Goal: Information Seeking & Learning: Learn about a topic

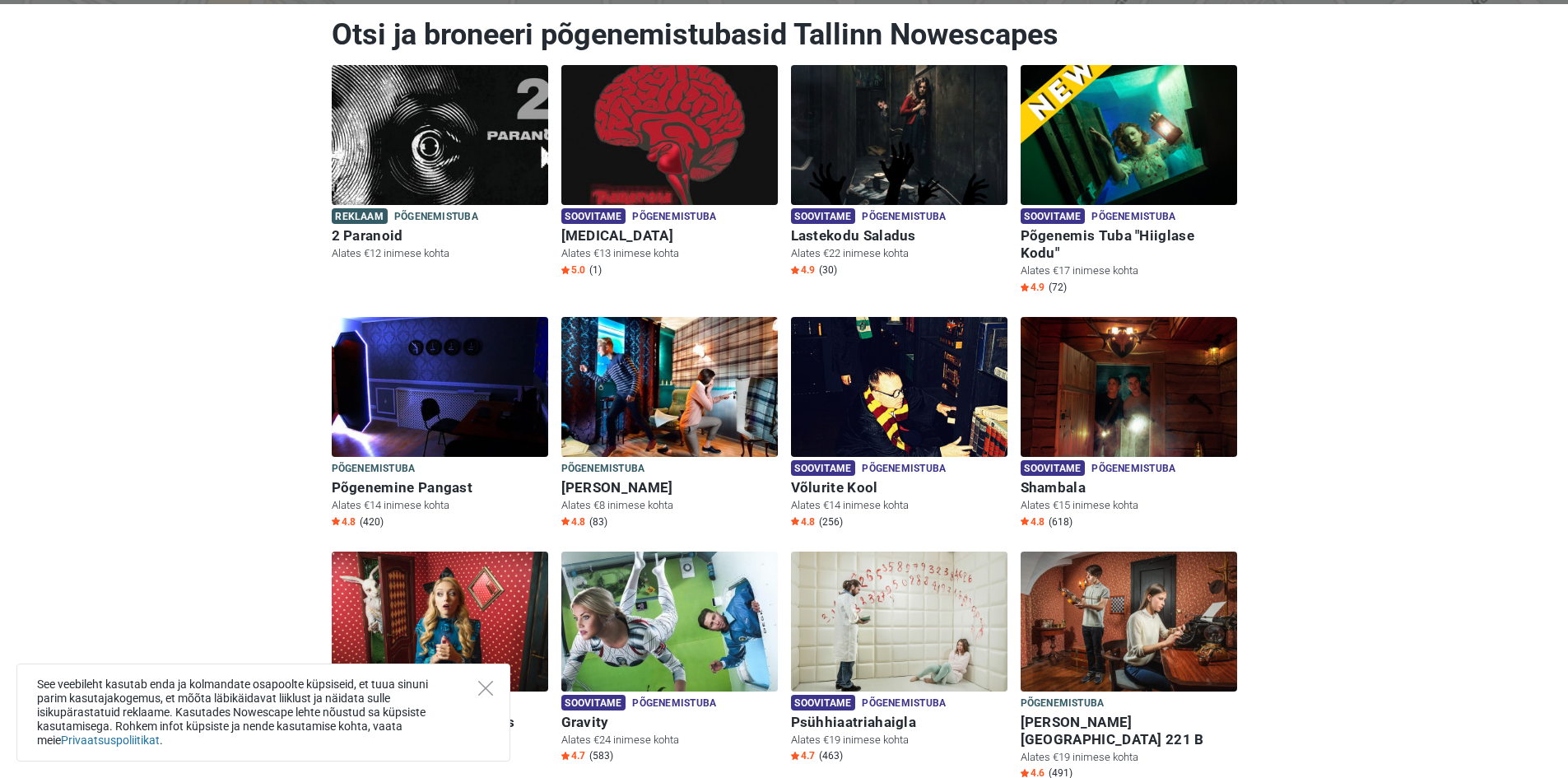
scroll to position [82, 0]
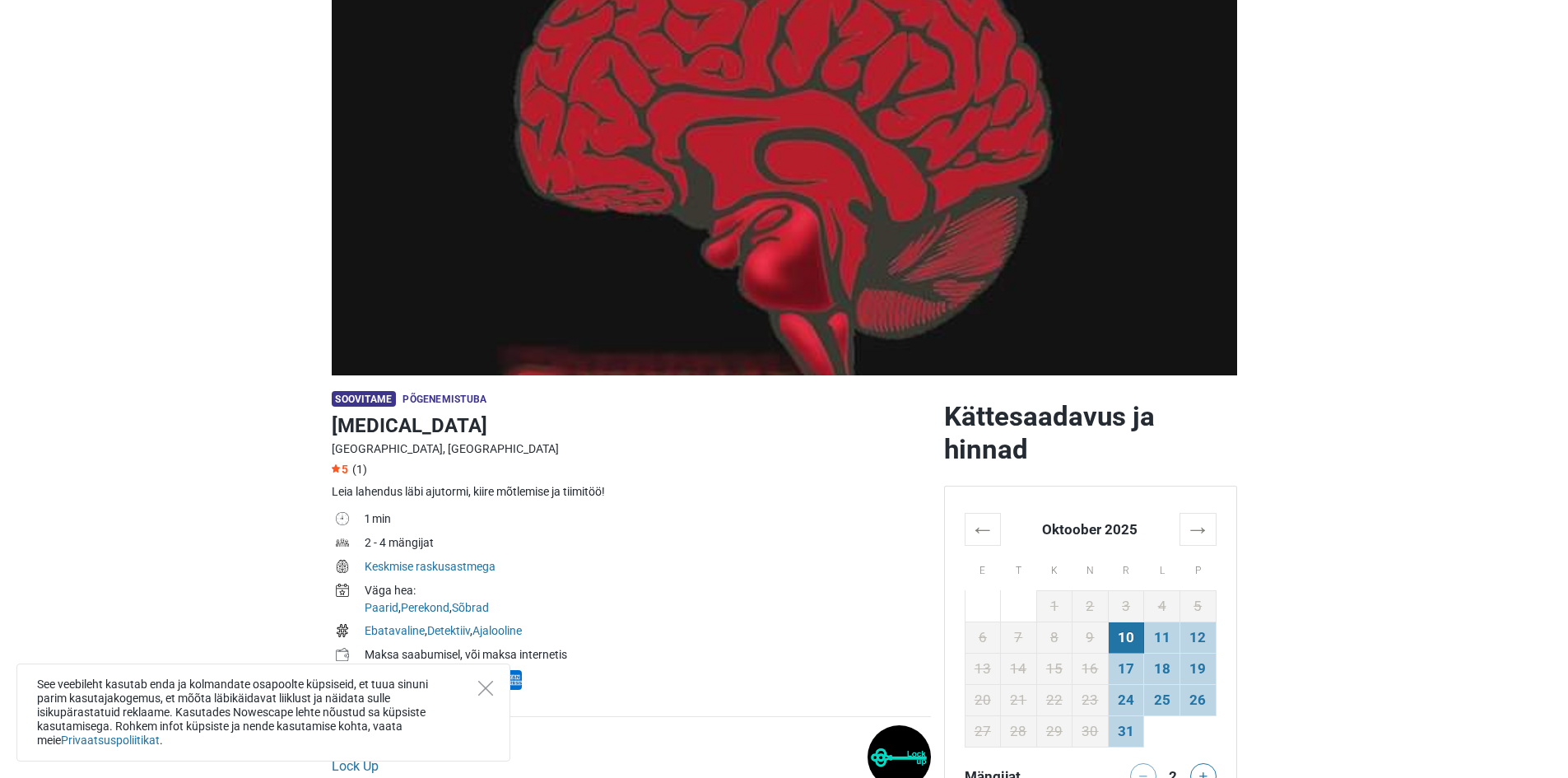
scroll to position [247, 0]
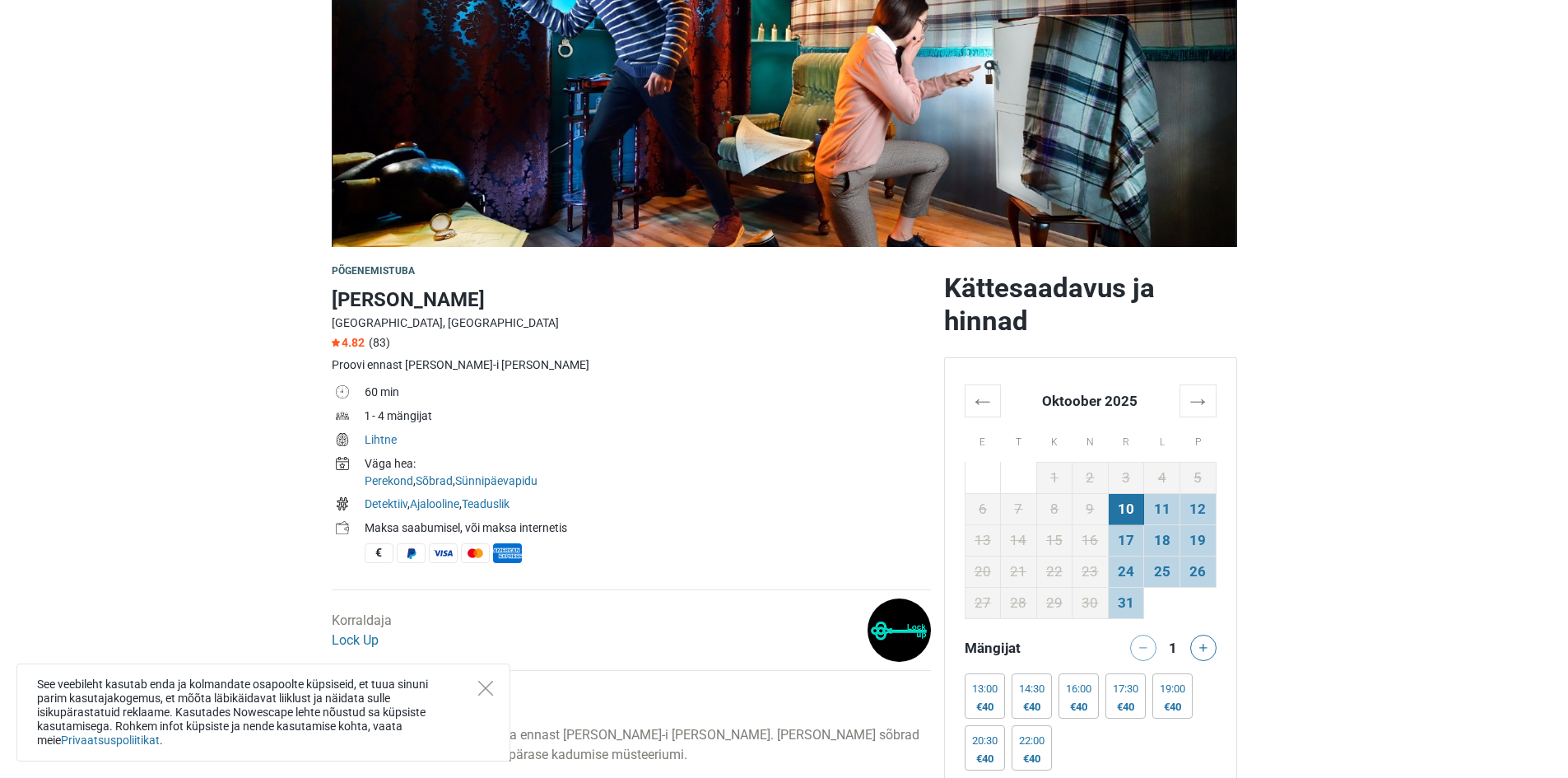
scroll to position [247, 0]
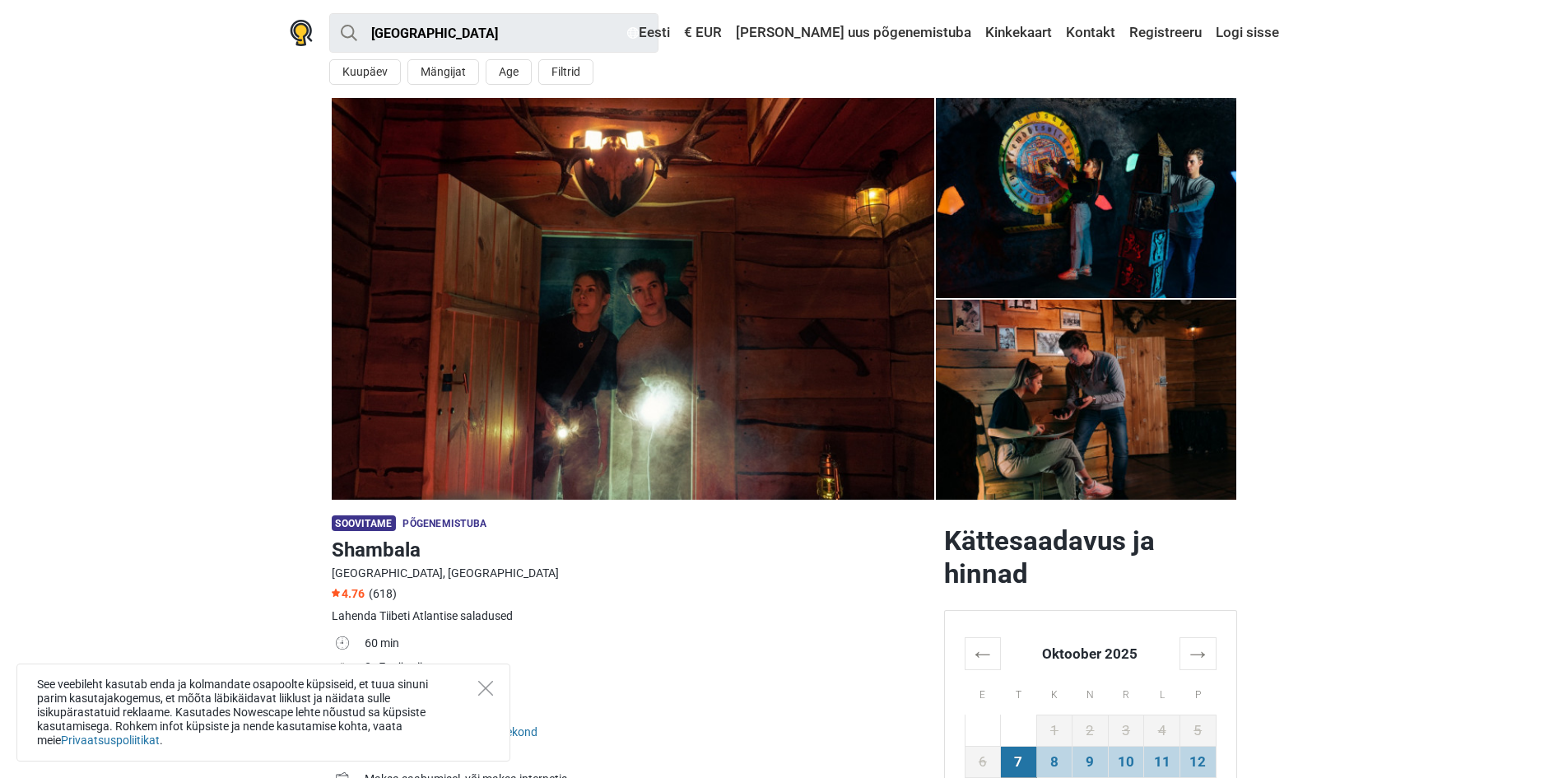
click at [1115, 189] on img at bounding box center [1087, 198] width 302 height 200
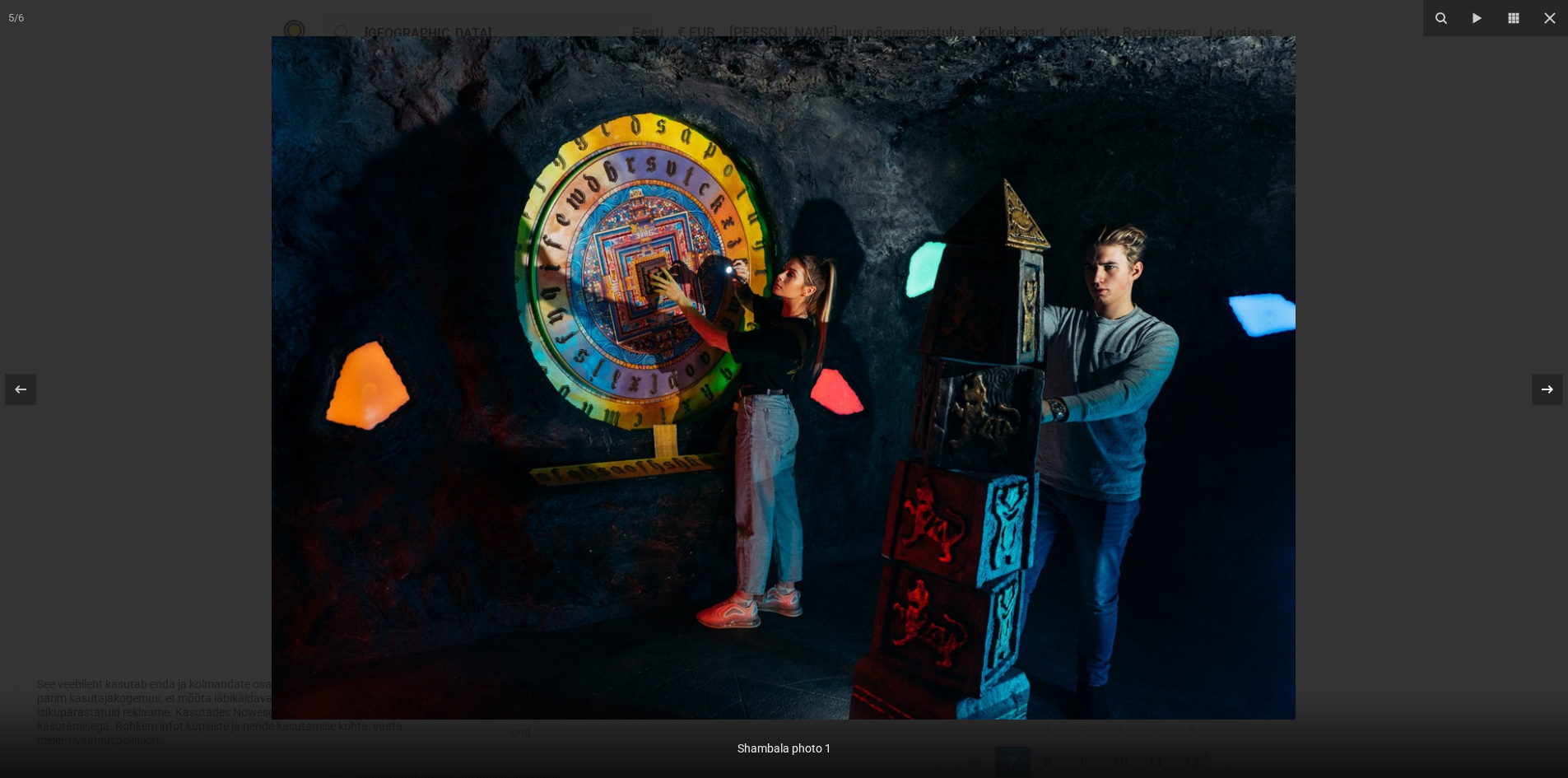
click at [1545, 388] on icon at bounding box center [1547, 389] width 20 height 20
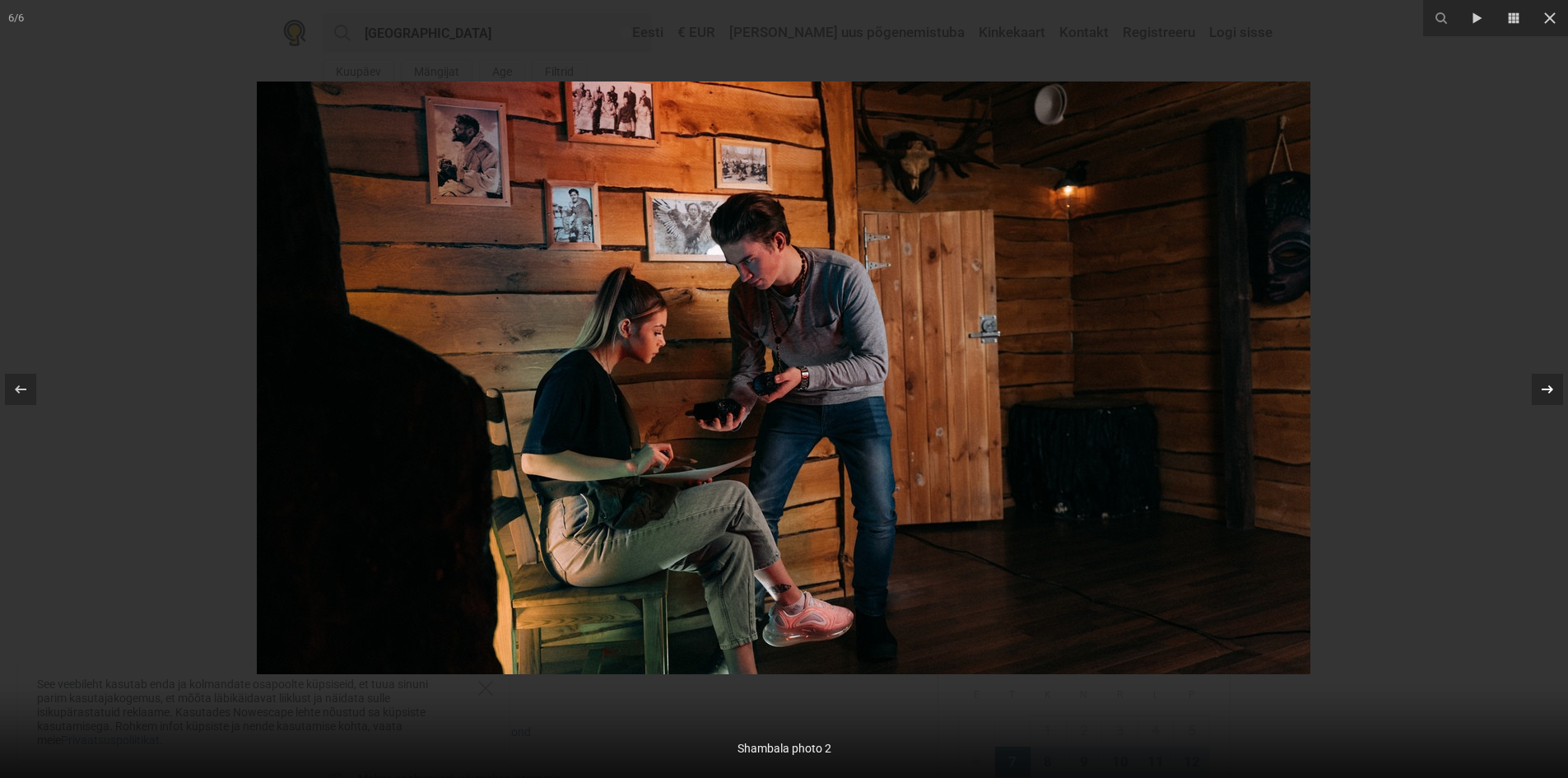
click at [1545, 388] on icon at bounding box center [1547, 389] width 20 height 20
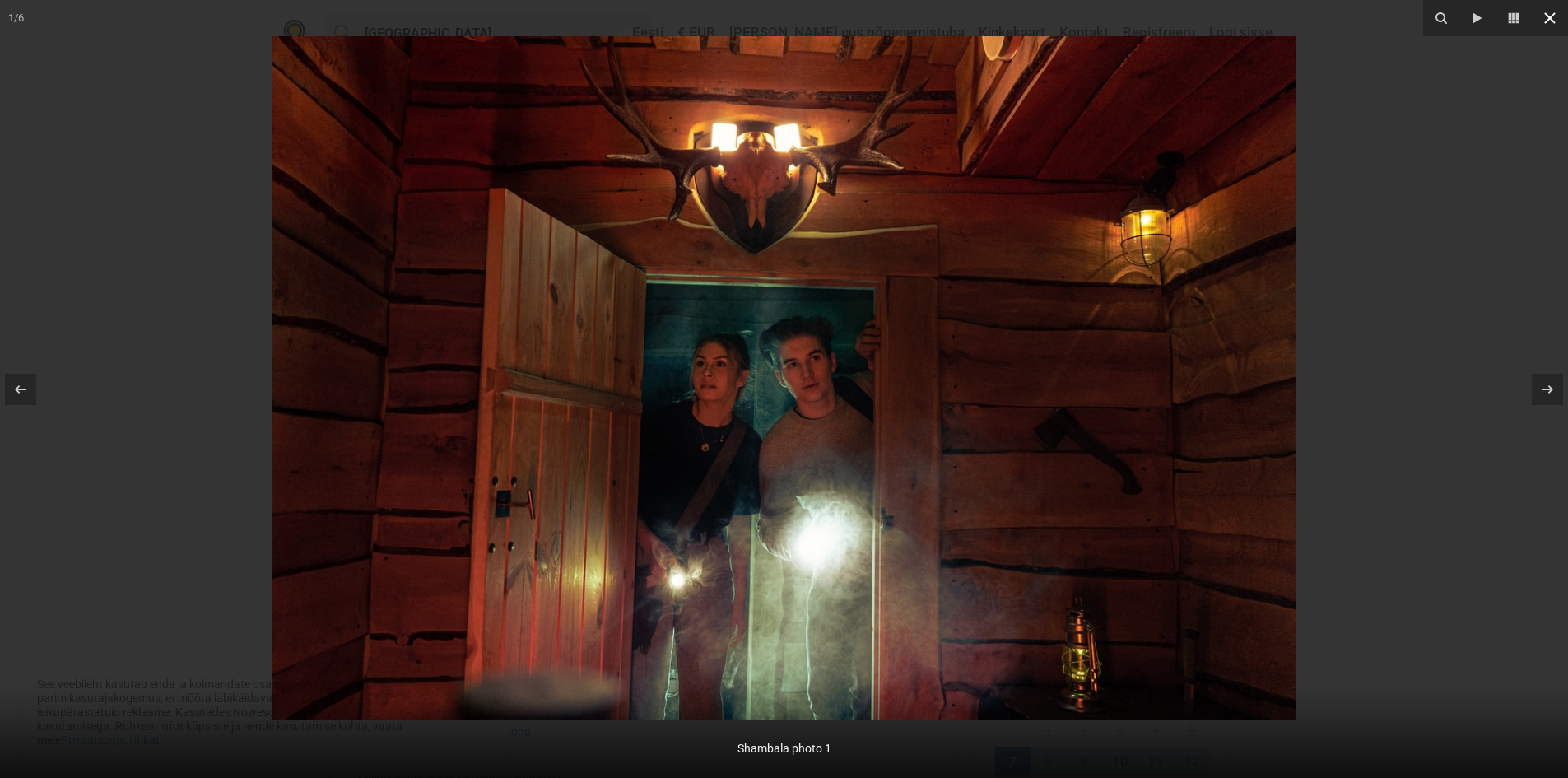
click at [1547, 20] on icon at bounding box center [1550, 18] width 20 height 20
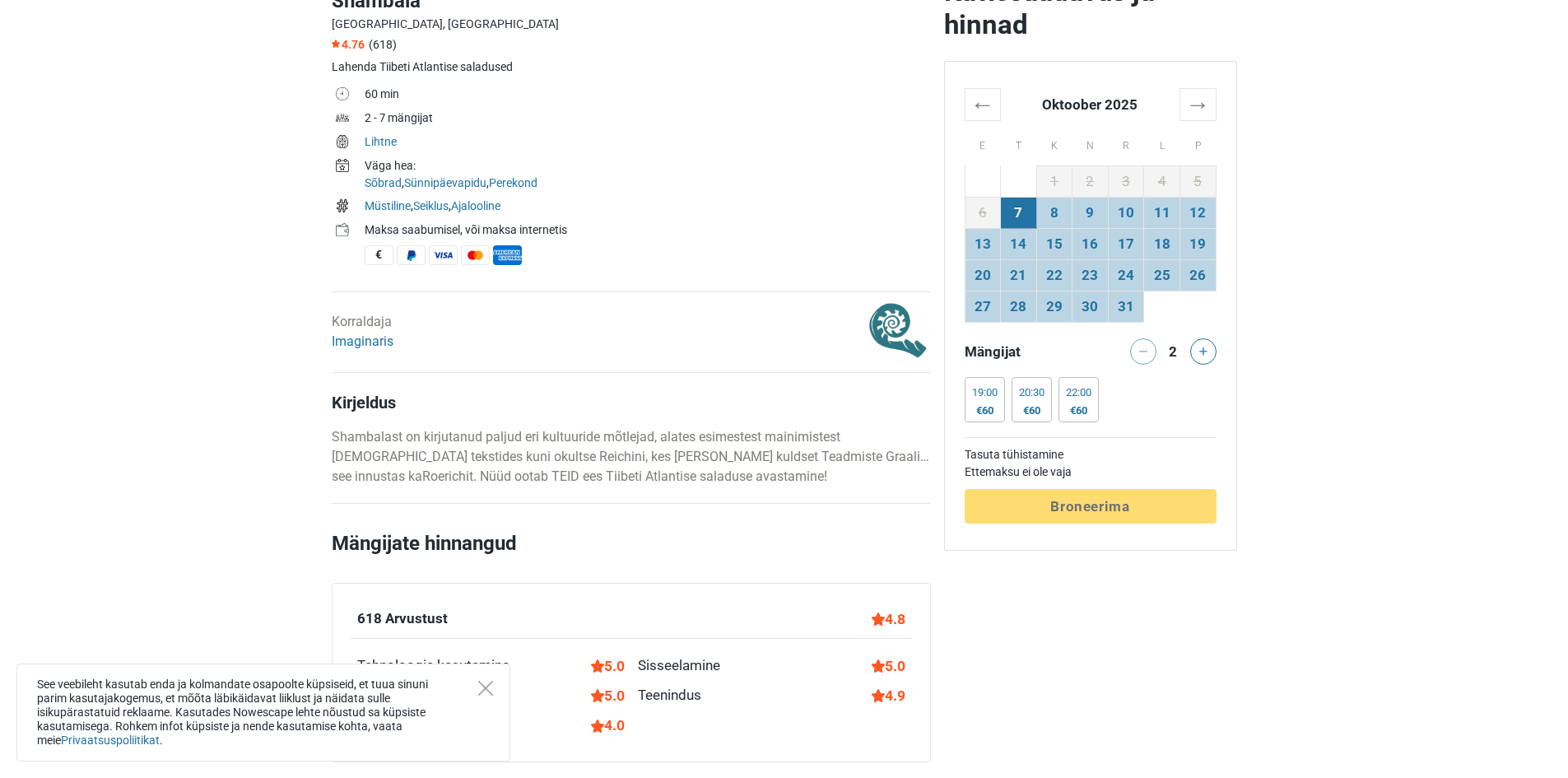
scroll to position [576, 0]
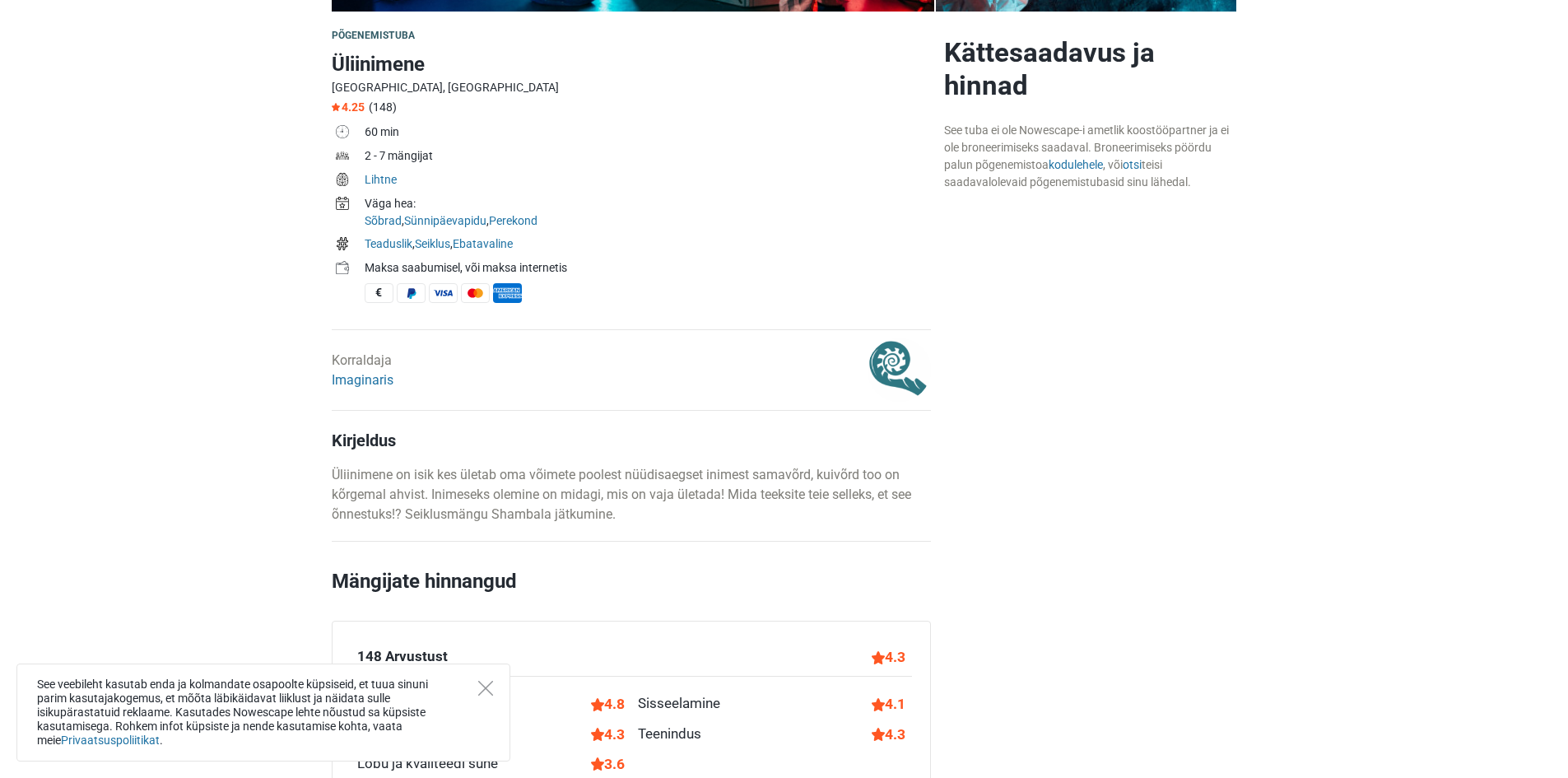
scroll to position [494, 0]
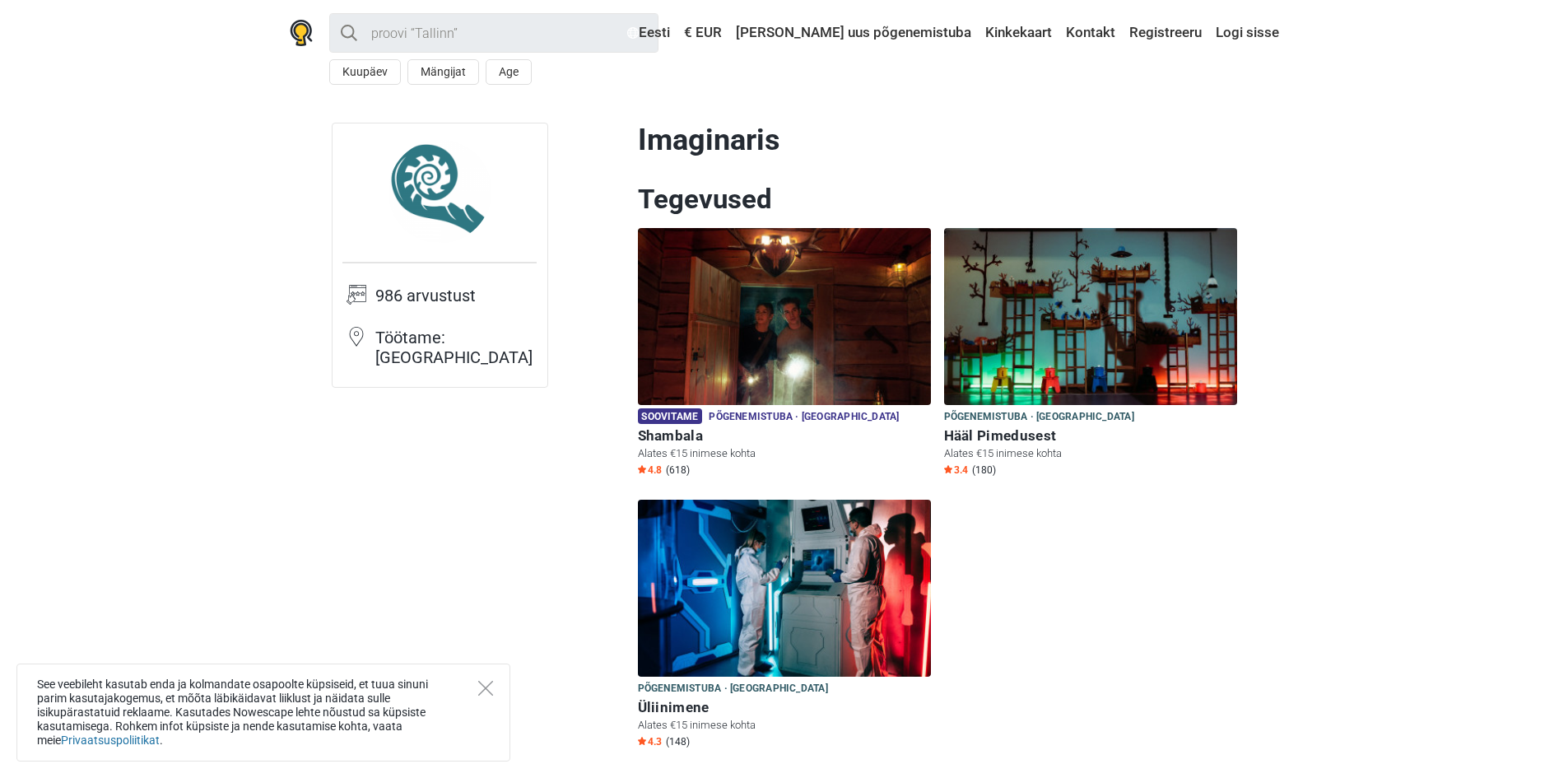
drag, startPoint x: 624, startPoint y: 135, endPoint x: 797, endPoint y: 145, distance: 173.3
copy h1 "Imaginaris"
